Goal: Find specific page/section: Find specific page/section

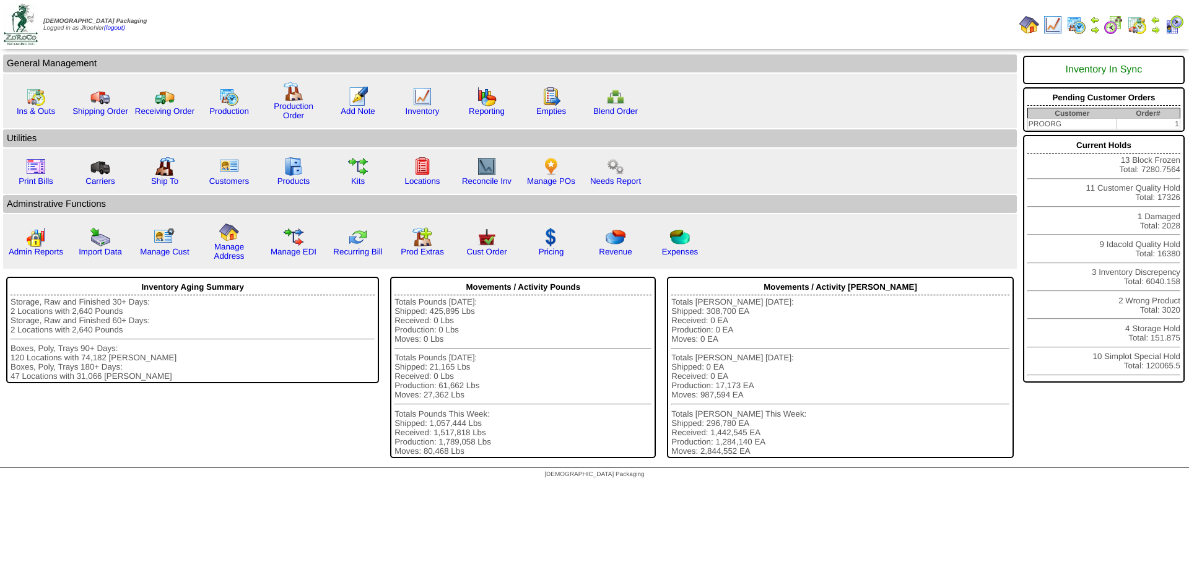
click at [1078, 27] on img at bounding box center [1076, 25] width 20 height 20
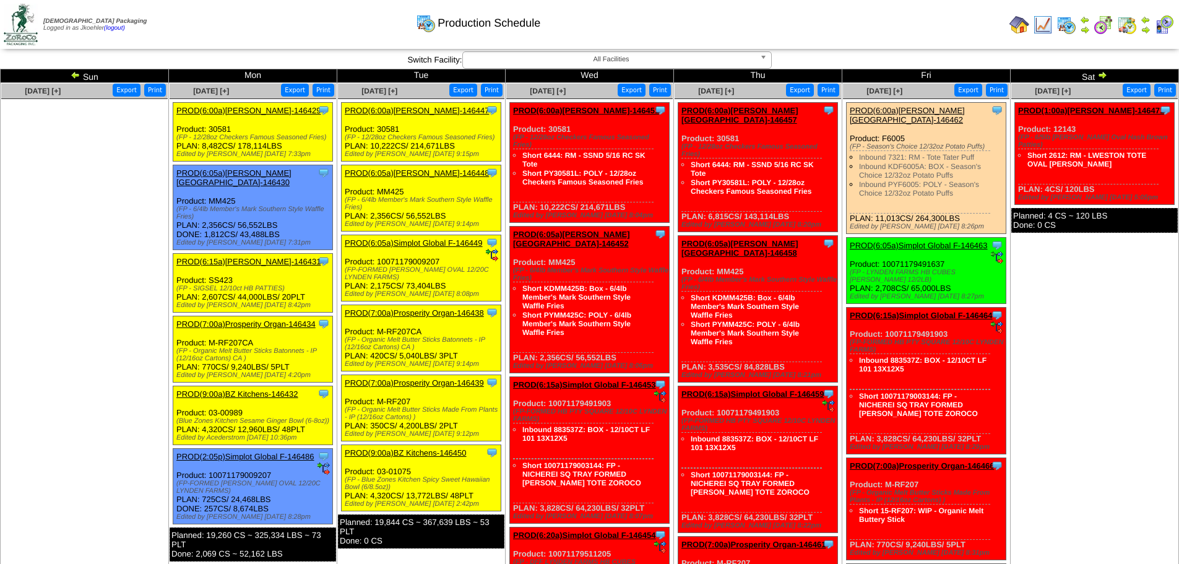
click at [79, 77] on img at bounding box center [76, 75] width 10 height 10
